Goal: Communication & Community: Share content

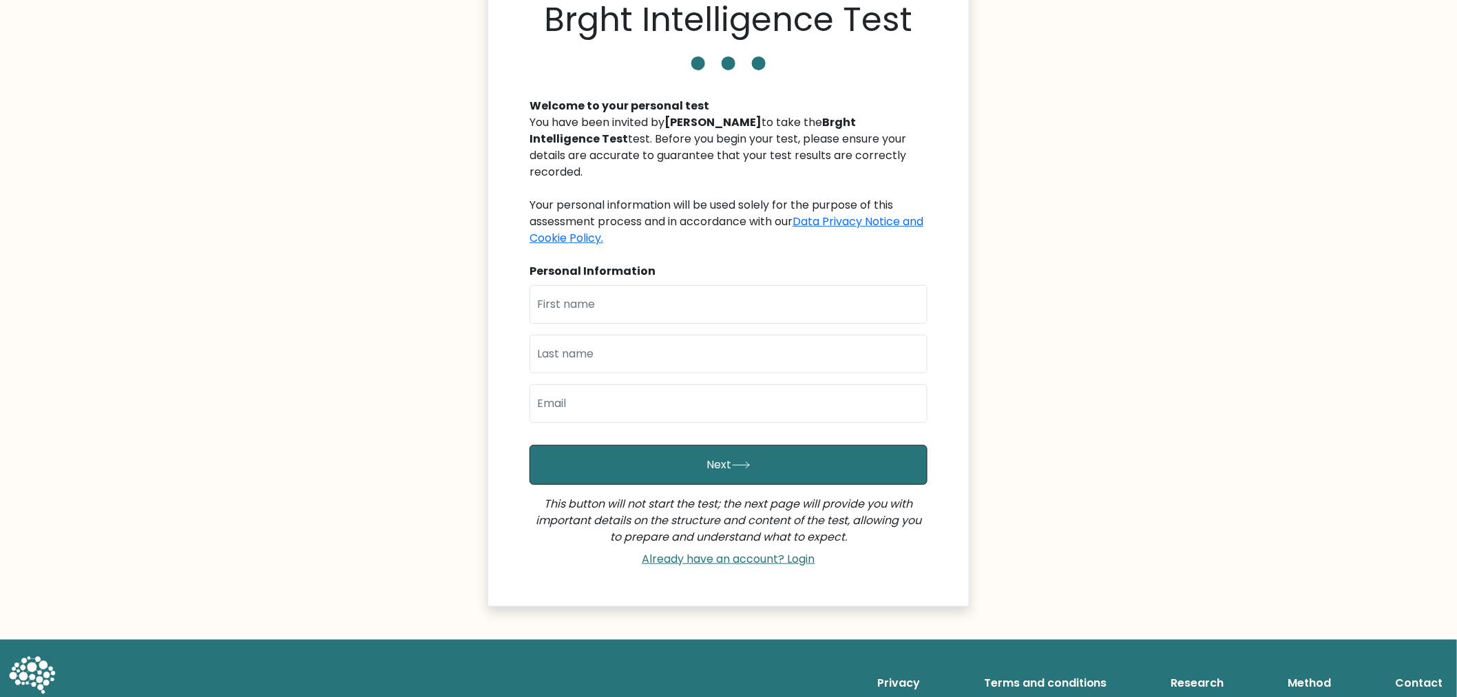
scroll to position [77, 0]
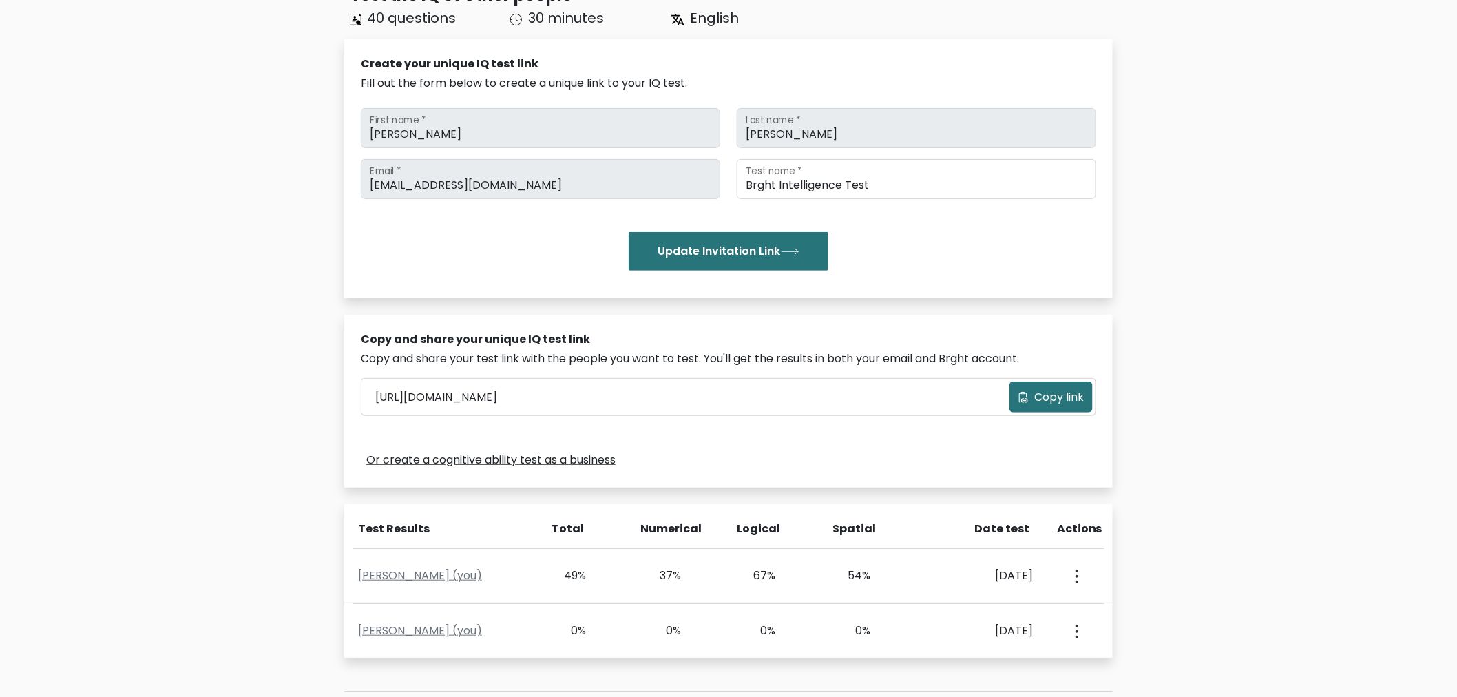
scroll to position [76, 0]
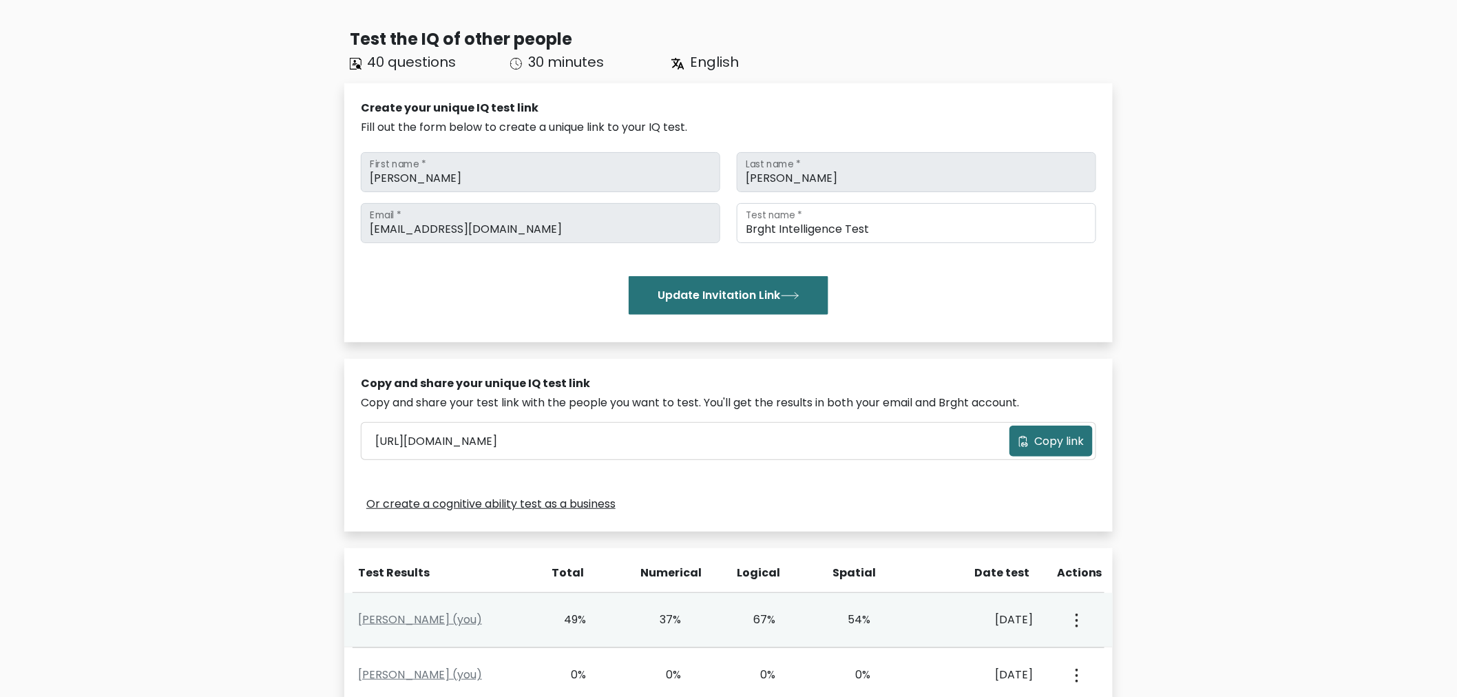
click at [1075, 621] on button "button" at bounding box center [1075, 619] width 11 height 43
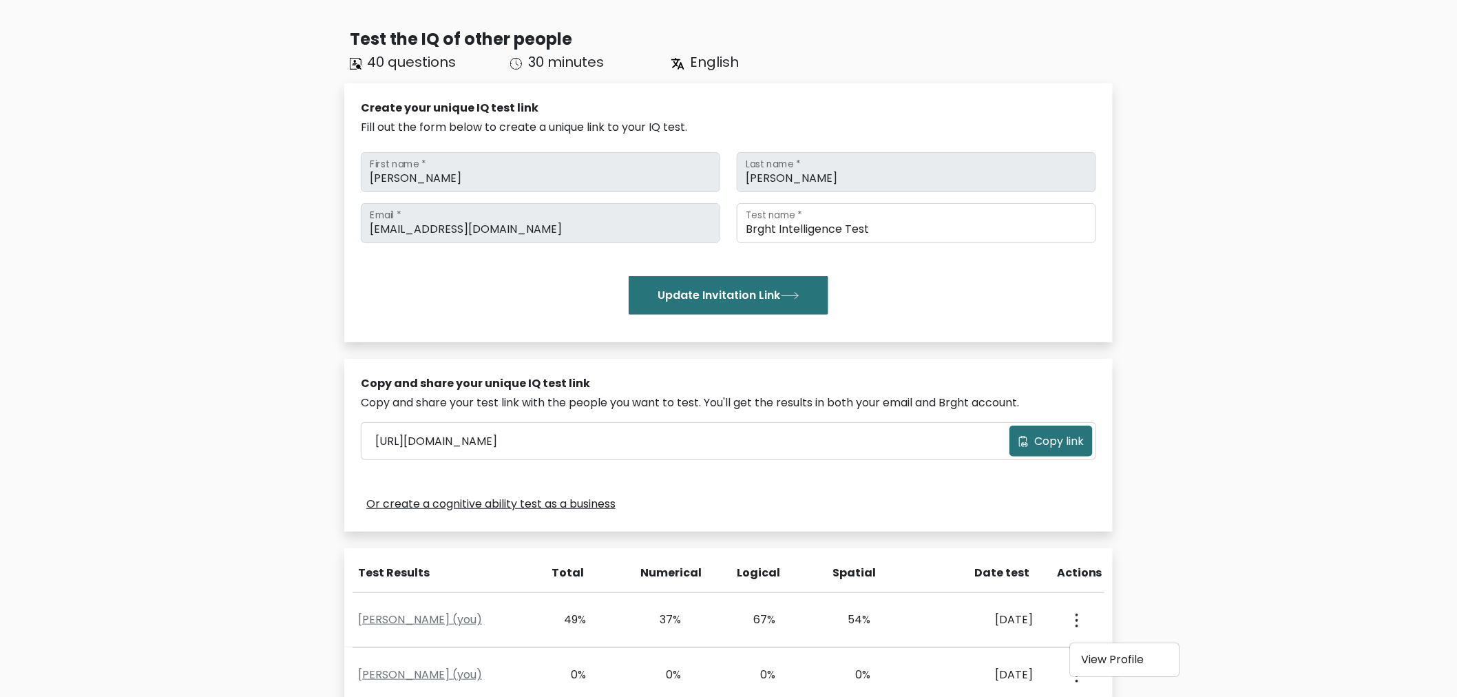
click at [1195, 534] on div "Test the IQ of other people 40 questions 30 minutes English Create your unique …" at bounding box center [728, 417] width 1457 height 836
drag, startPoint x: 1452, startPoint y: 473, endPoint x: 1441, endPoint y: 437, distance: 37.5
click at [1441, 437] on div "Test the IQ of other people 40 questions 30 minutes English Create your unique …" at bounding box center [728, 417] width 1457 height 836
click at [1330, 456] on div "Test the IQ of other people 40 questions 30 minutes English Create your unique …" at bounding box center [728, 417] width 1457 height 836
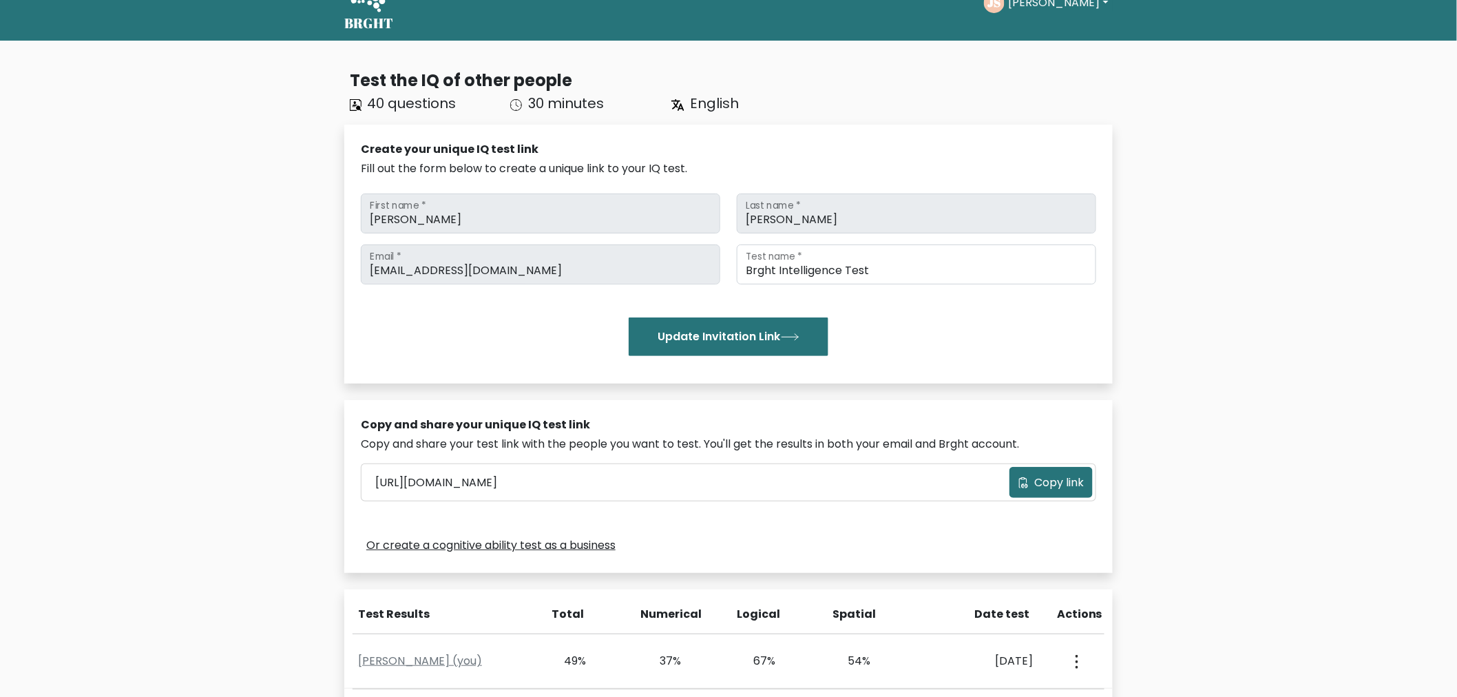
scroll to position [37, 0]
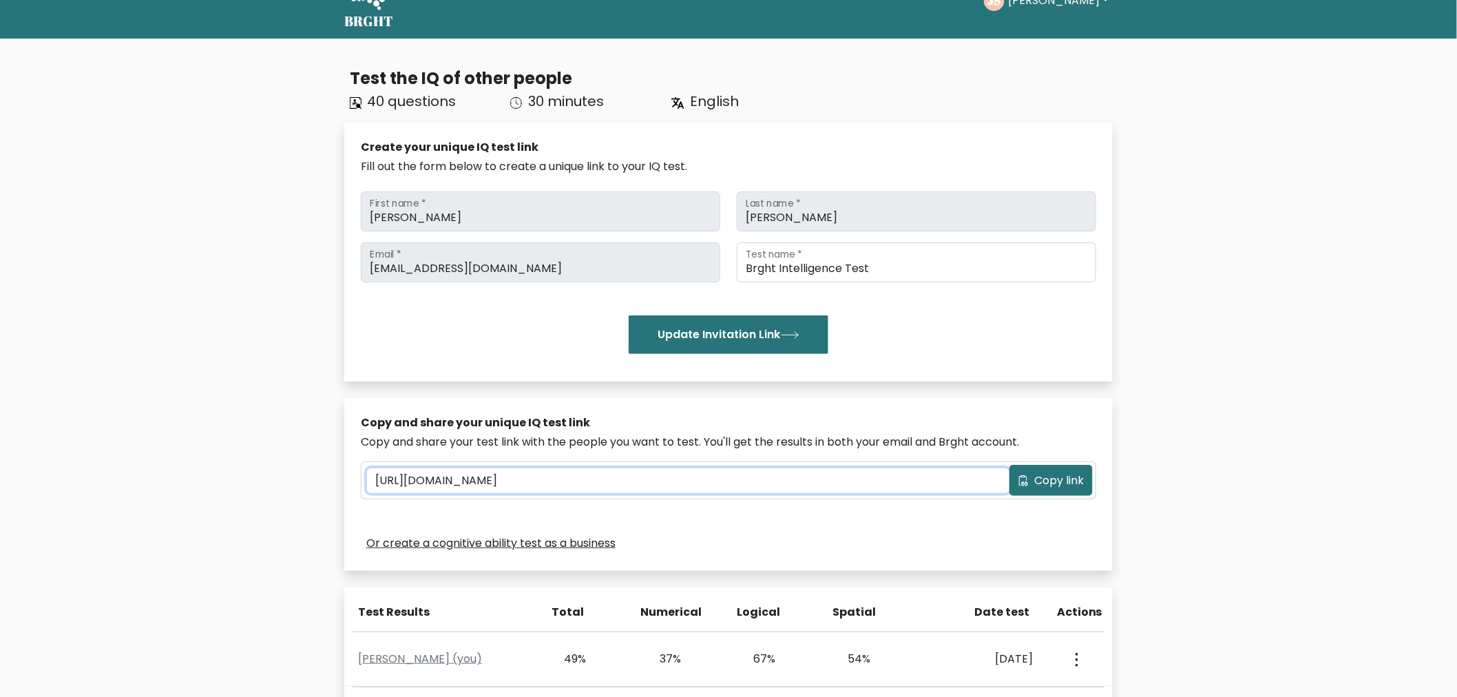
click at [720, 487] on input "[URL][DOMAIN_NAME]" at bounding box center [688, 480] width 642 height 25
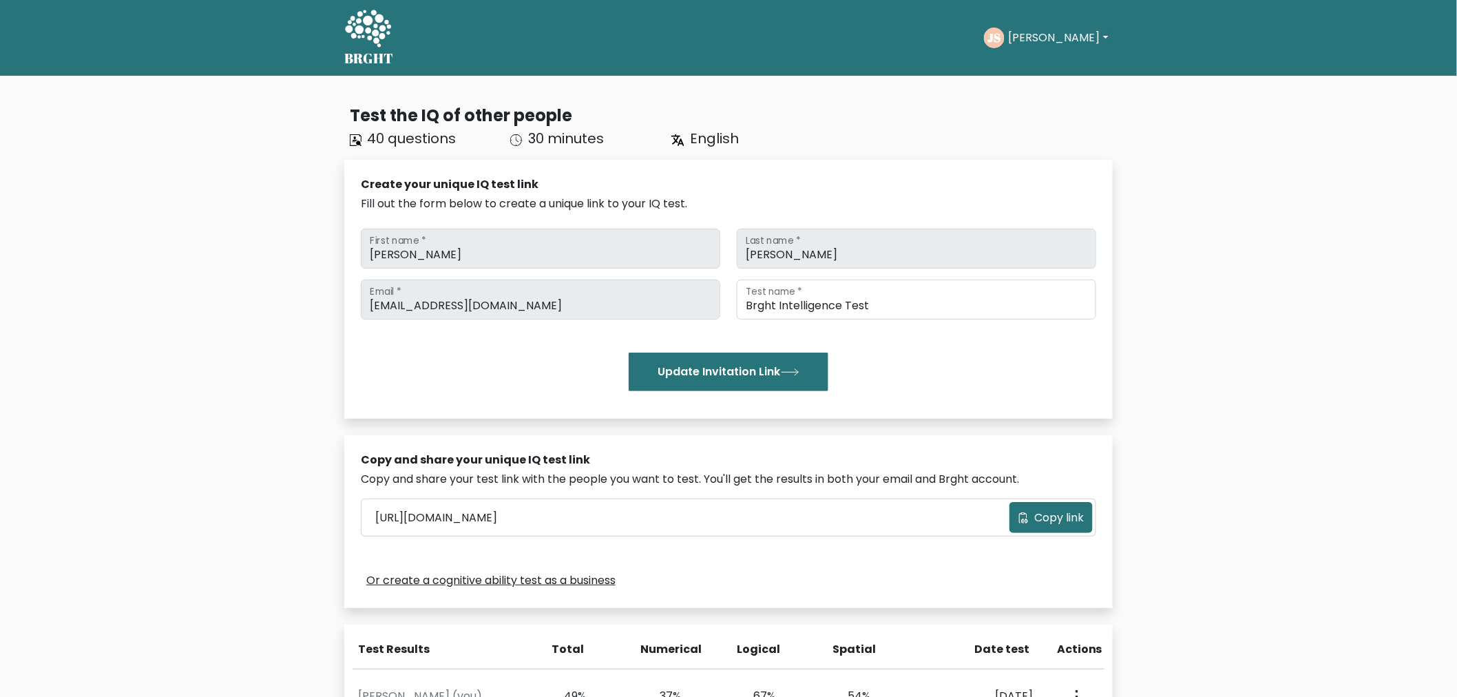
click at [83, 443] on div "Test the IQ of other people 40 questions 30 minutes English Create your unique …" at bounding box center [728, 494] width 1457 height 836
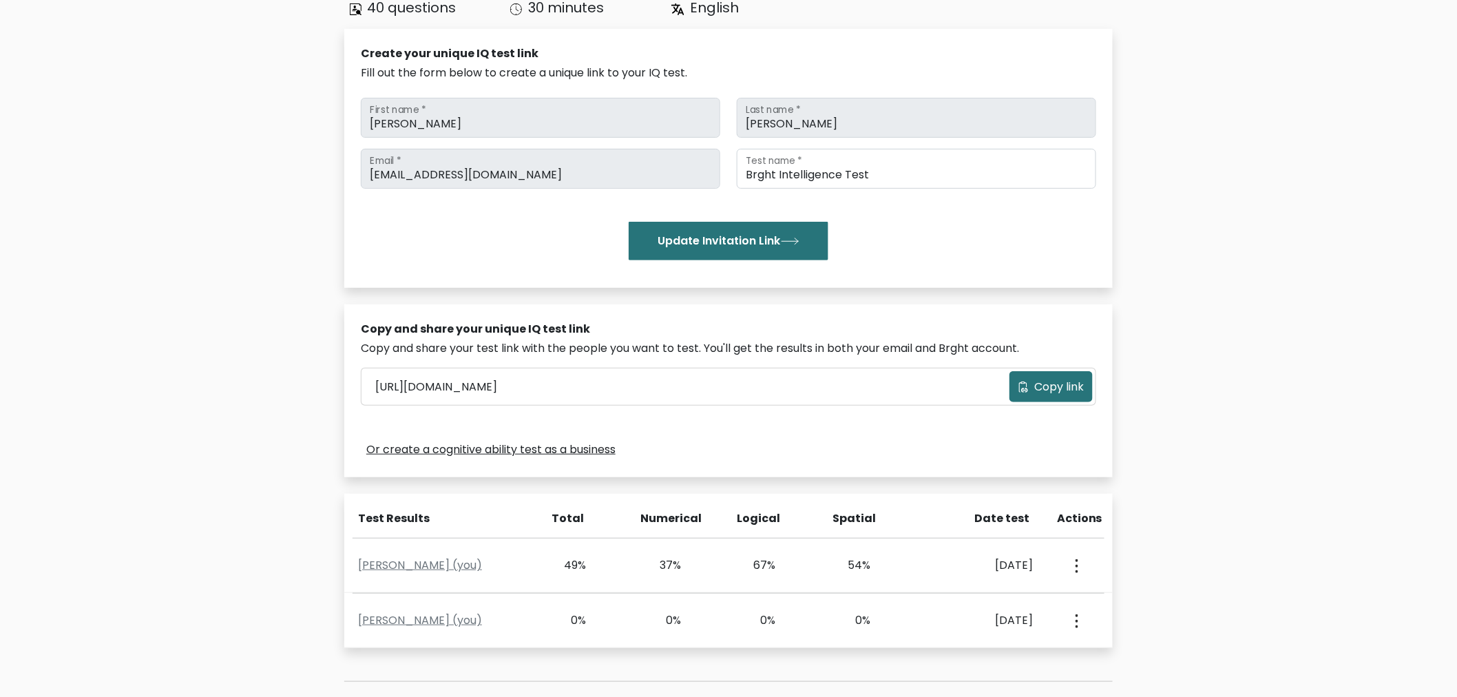
scroll to position [153, 0]
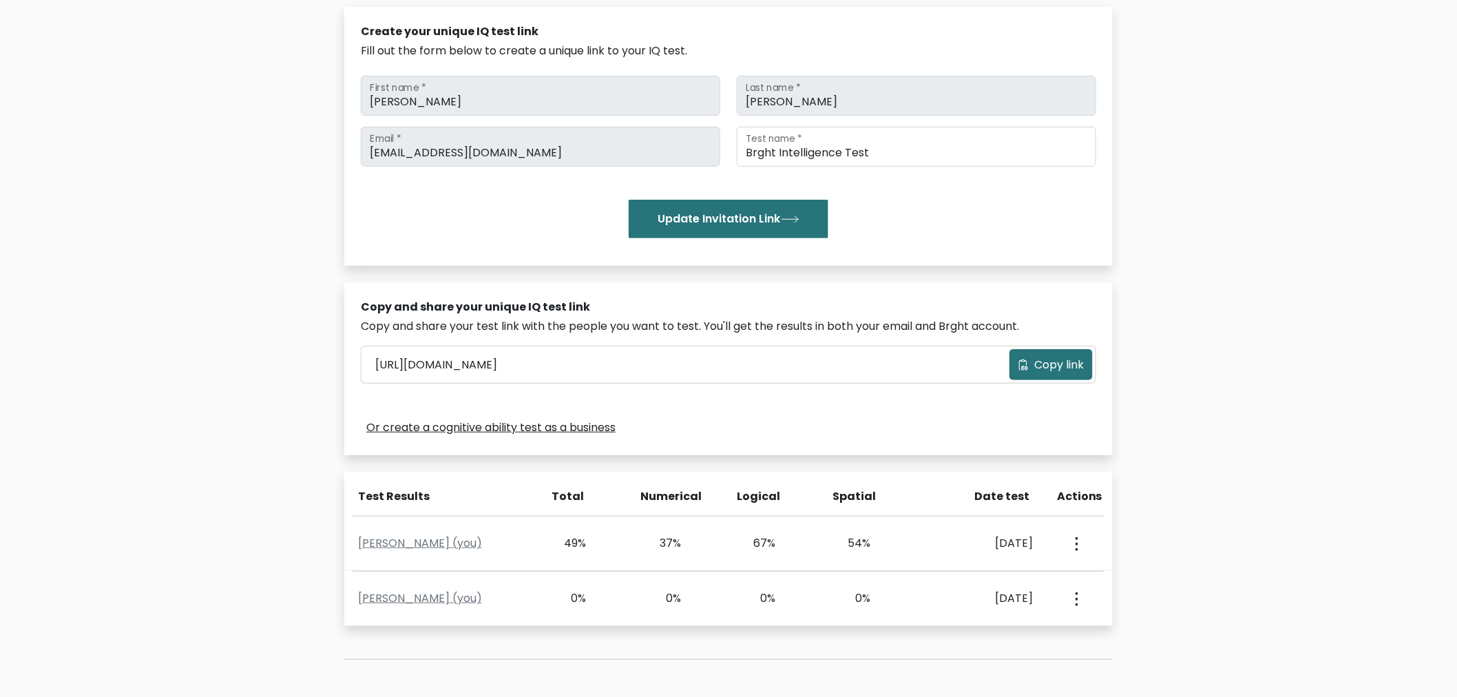
click at [62, 429] on div "Test the IQ of other people 40 questions 30 minutes English Create your unique …" at bounding box center [728, 341] width 1457 height 836
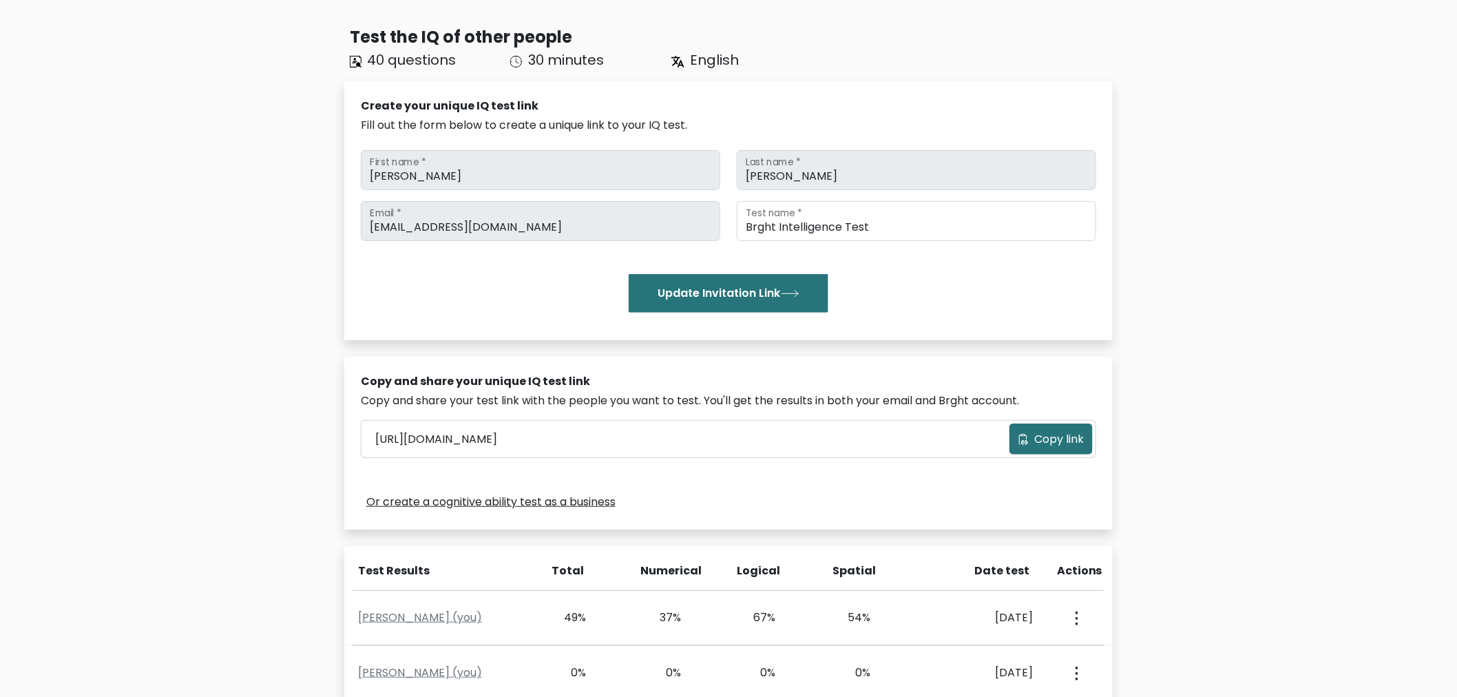
scroll to position [76, 0]
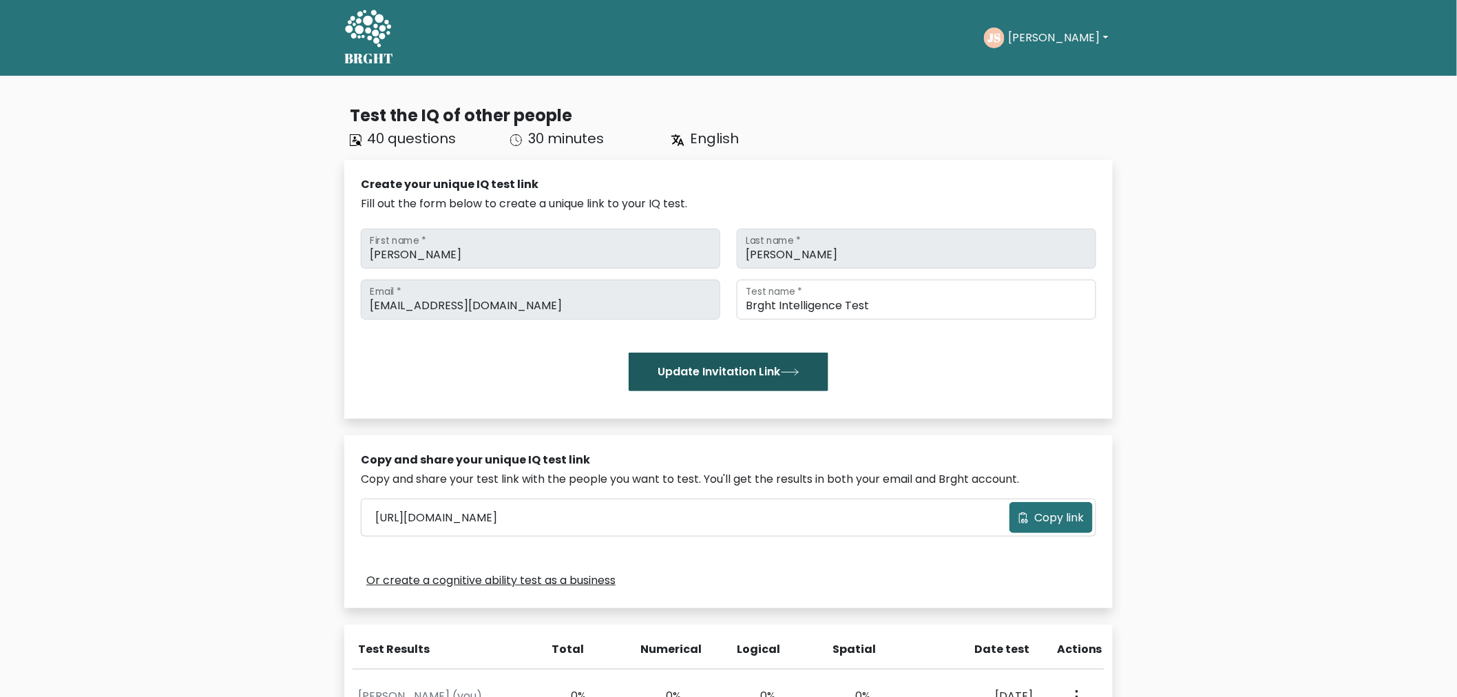
click at [723, 380] on button "Update Invitation Link" at bounding box center [729, 372] width 200 height 39
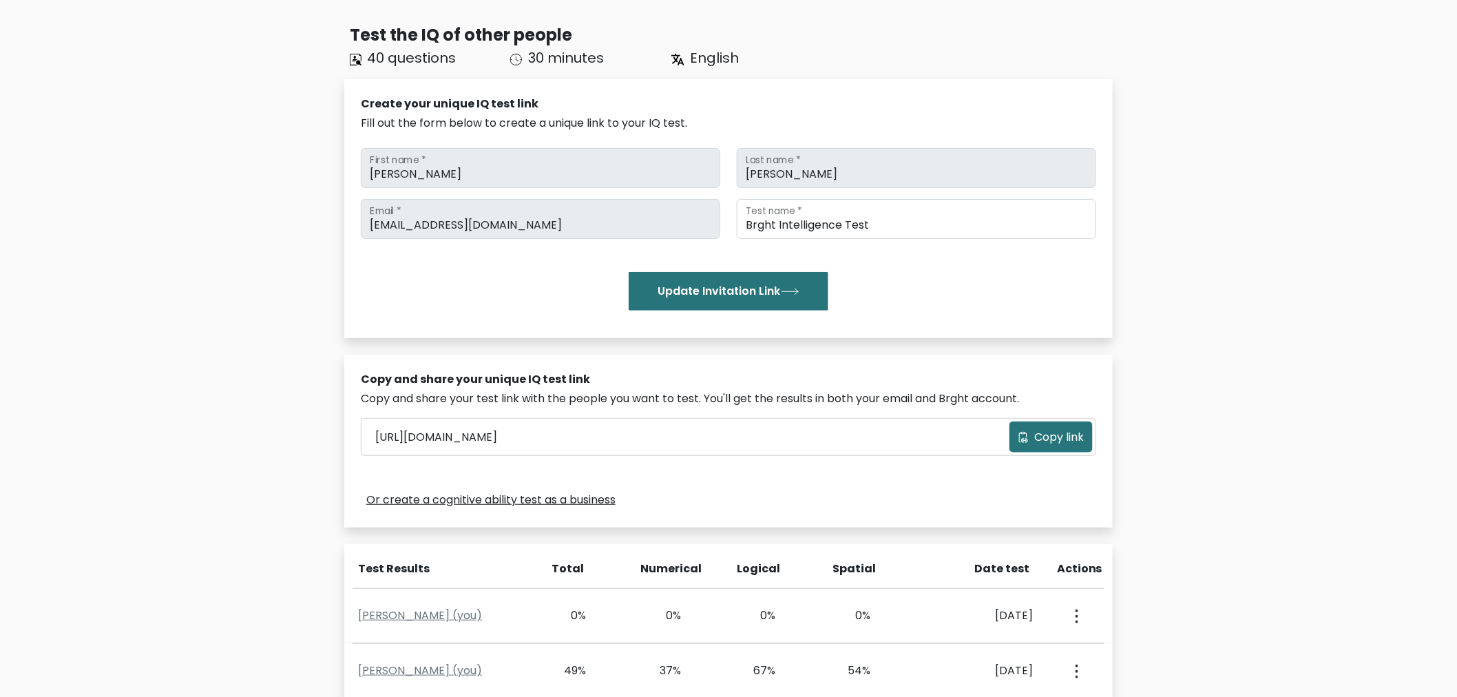
scroll to position [76, 0]
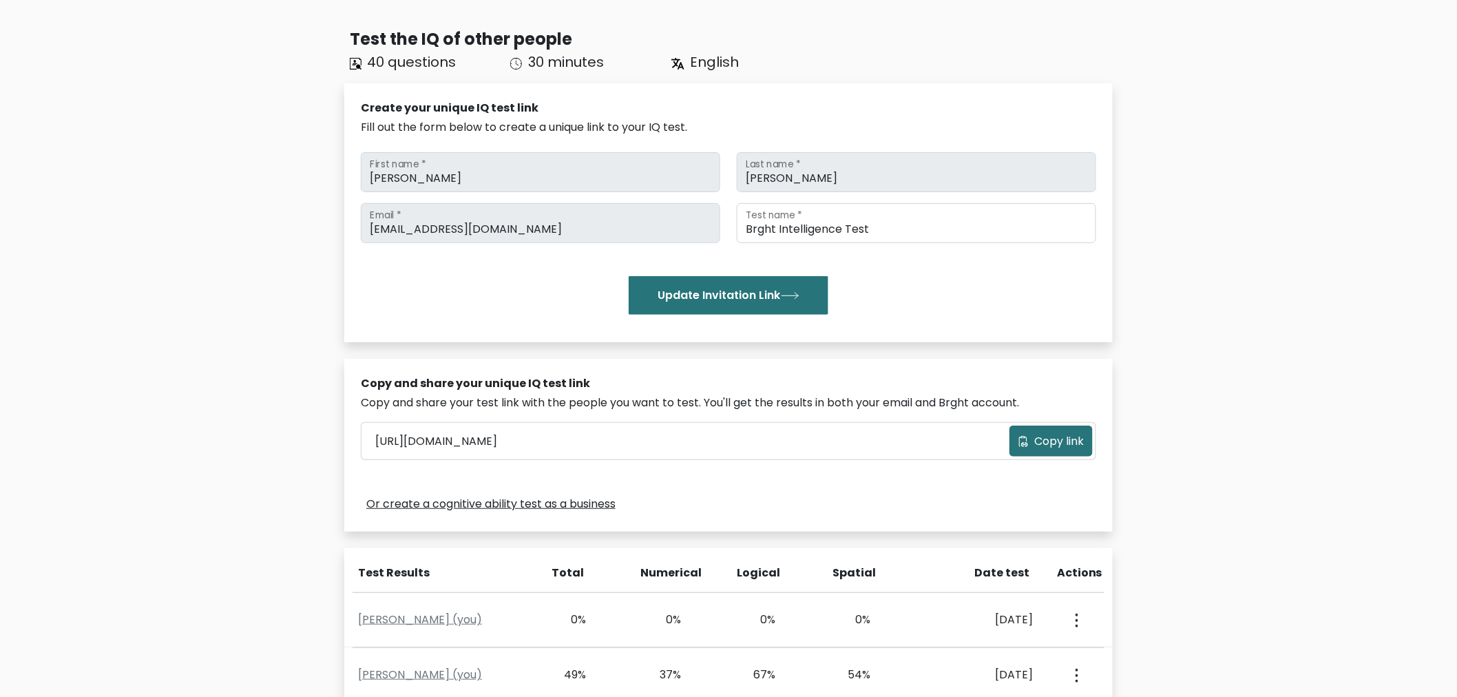
click at [996, 565] on div "Date test" at bounding box center [985, 573] width 112 height 17
click at [995, 576] on div "Date test" at bounding box center [985, 573] width 112 height 17
click at [739, 298] on button "Update Invitation Link" at bounding box center [729, 295] width 200 height 39
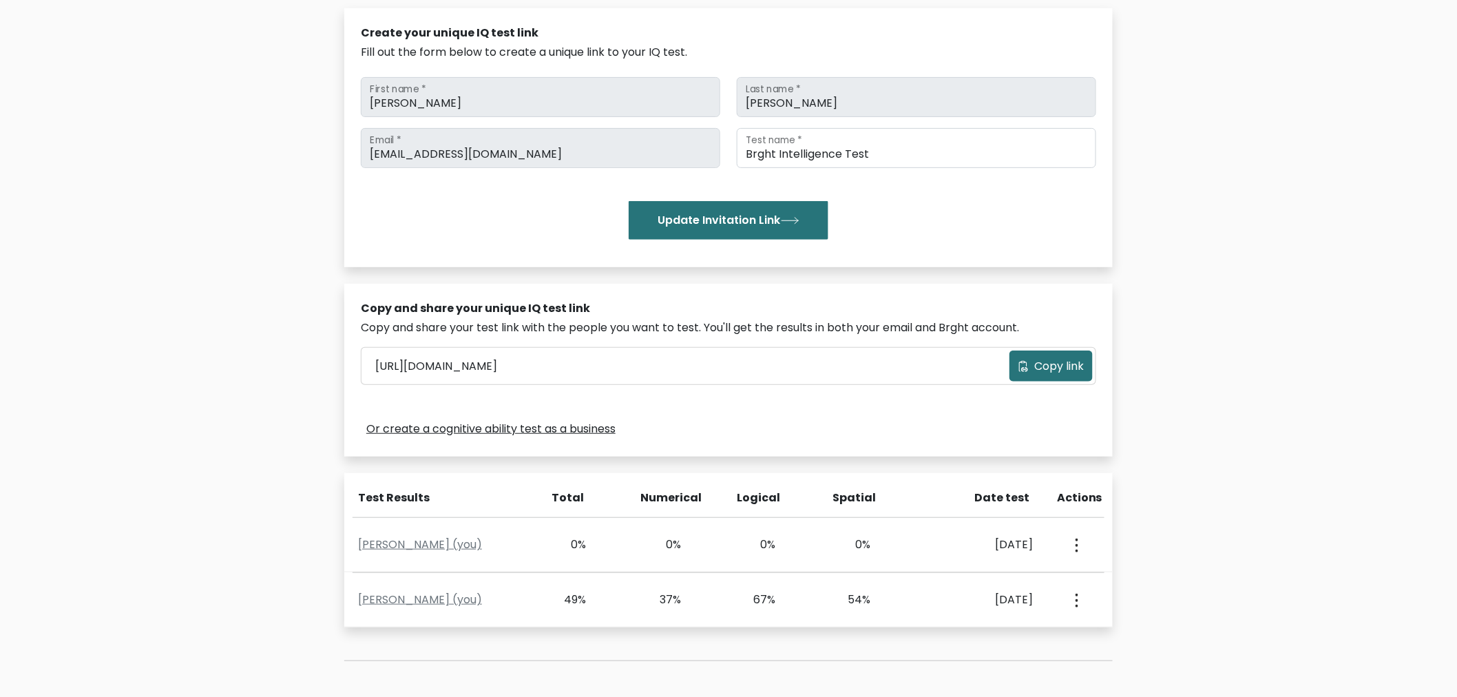
scroll to position [153, 0]
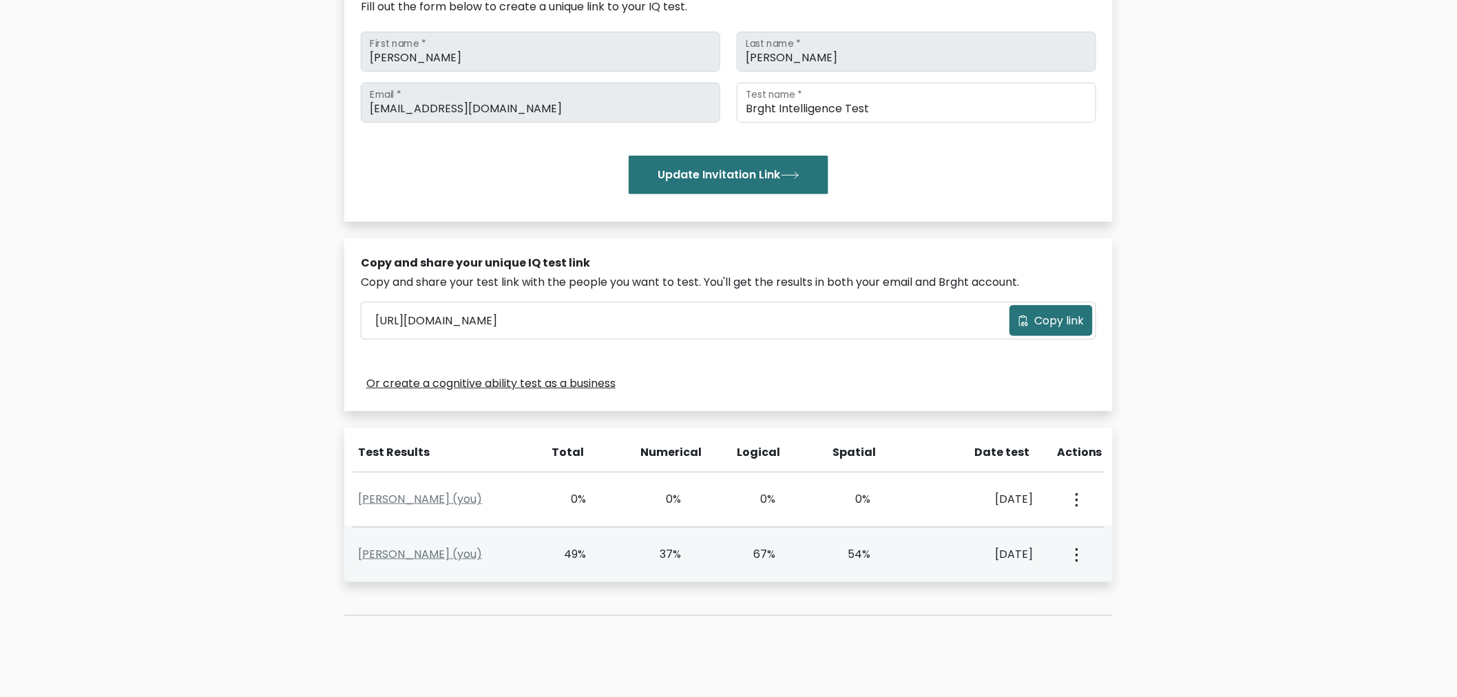
scroll to position [229, 0]
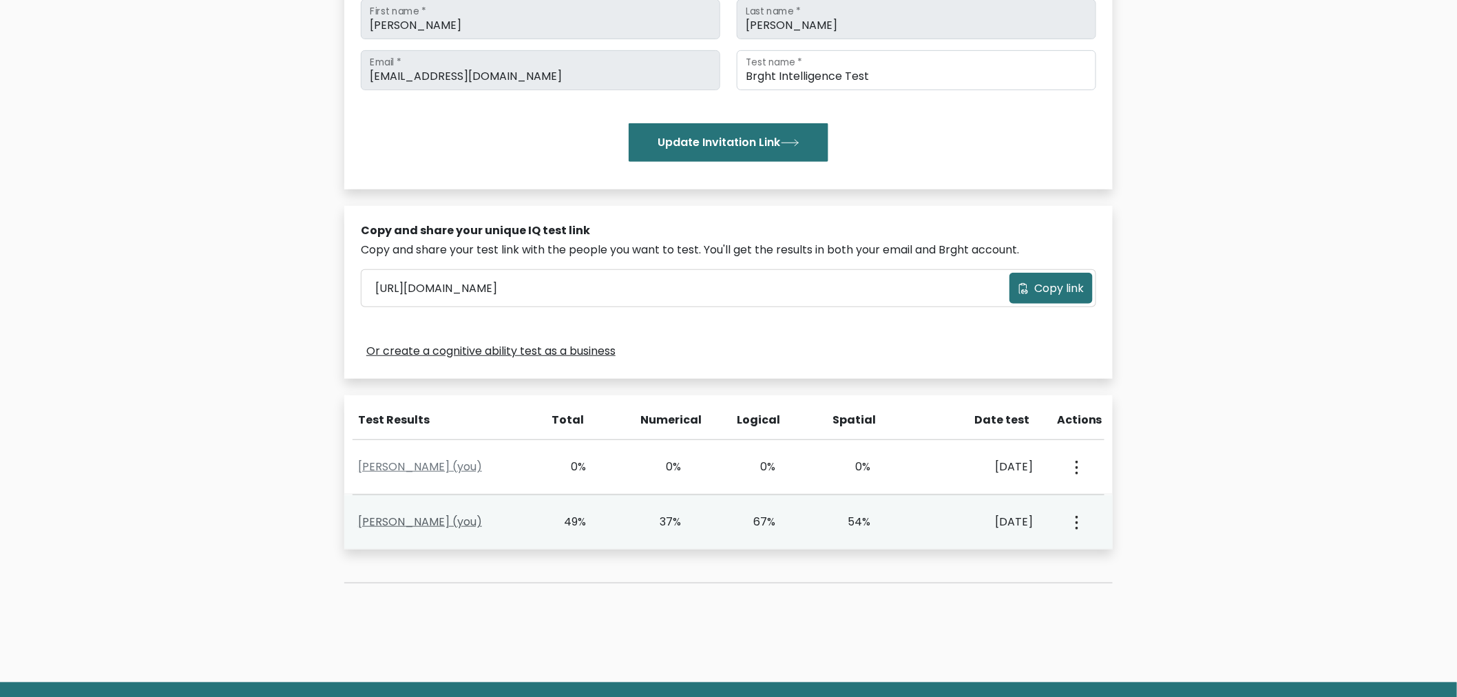
drag, startPoint x: 552, startPoint y: 521, endPoint x: 411, endPoint y: 521, distance: 140.5
click at [411, 521] on div "Jacob Sotelo (you) 49% 37% 67% 54% Sept. 25, 2024 View Profile" at bounding box center [728, 522] width 768 height 54
click at [450, 525] on link "Jacob Sotelo (you)" at bounding box center [420, 522] width 124 height 16
